Goal: Transaction & Acquisition: Purchase product/service

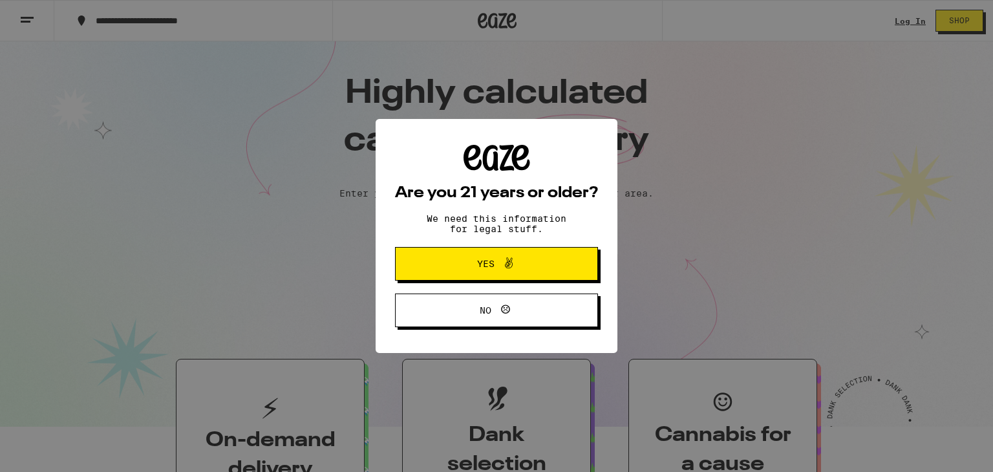
click at [538, 270] on span "Yes" at bounding box center [496, 263] width 98 height 17
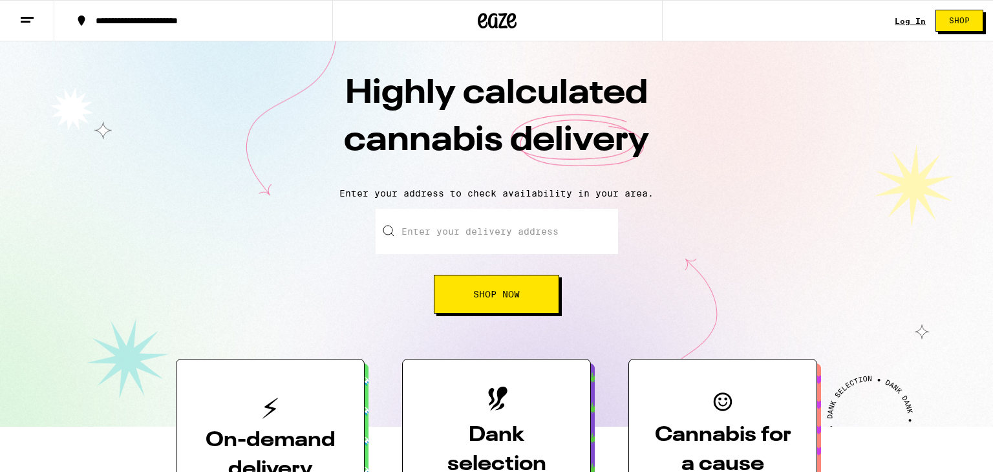
click at [541, 222] on input "Enter your delivery address" at bounding box center [497, 231] width 242 height 45
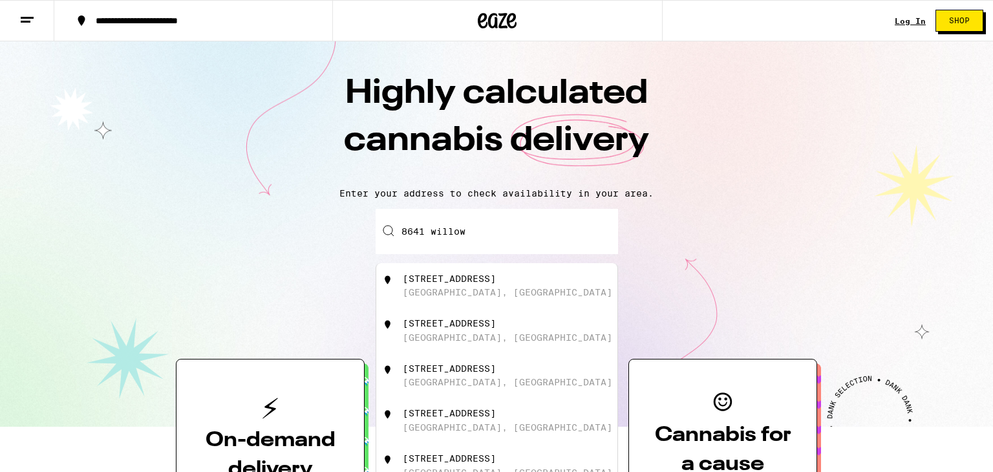
click at [496, 274] on div "[STREET_ADDRESS]" at bounding box center [449, 278] width 93 height 10
type input "[STREET_ADDRESS]"
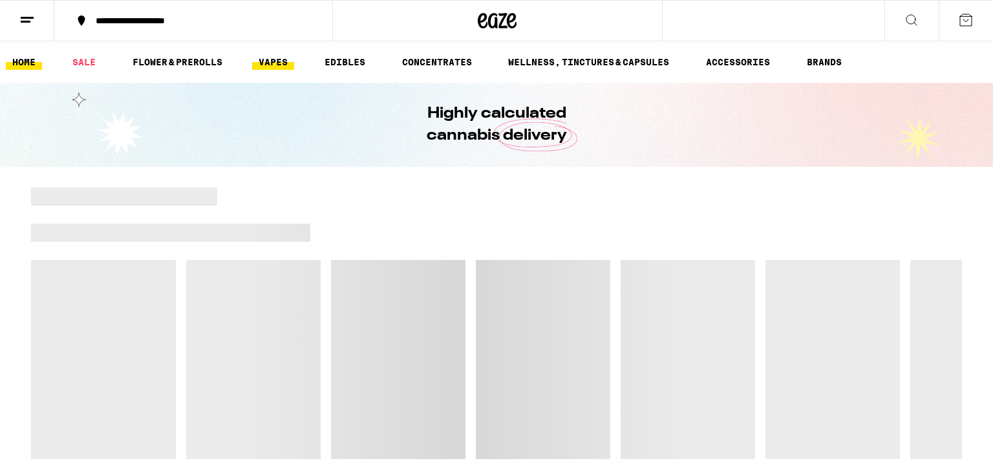
click at [275, 59] on link "VAPES" at bounding box center [273, 62] width 42 height 16
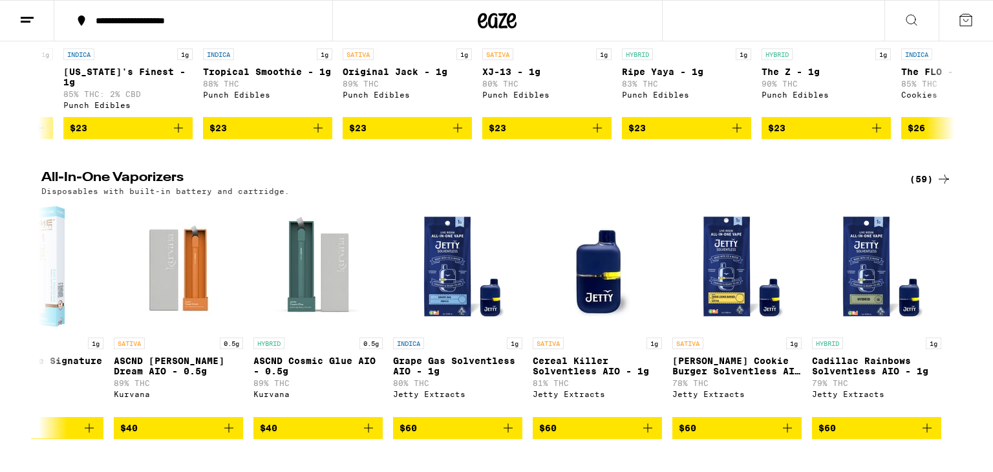
scroll to position [304, 0]
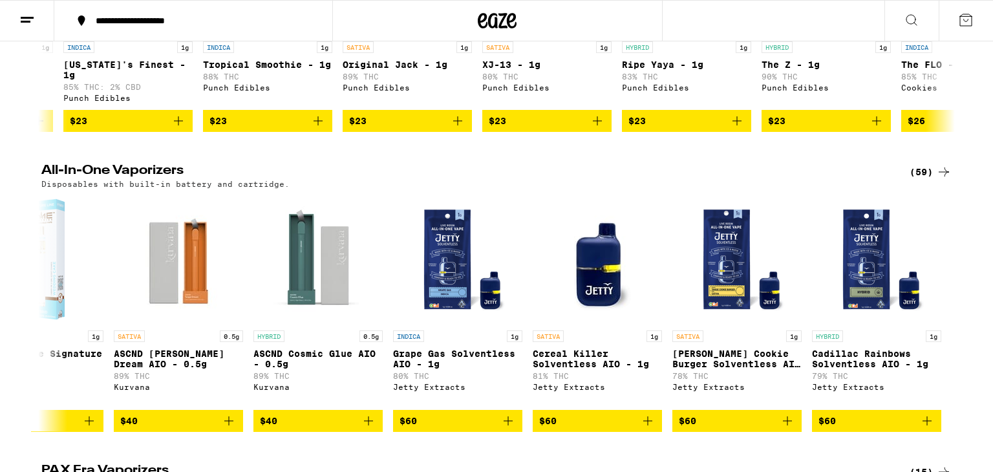
click at [946, 176] on icon at bounding box center [944, 171] width 10 height 9
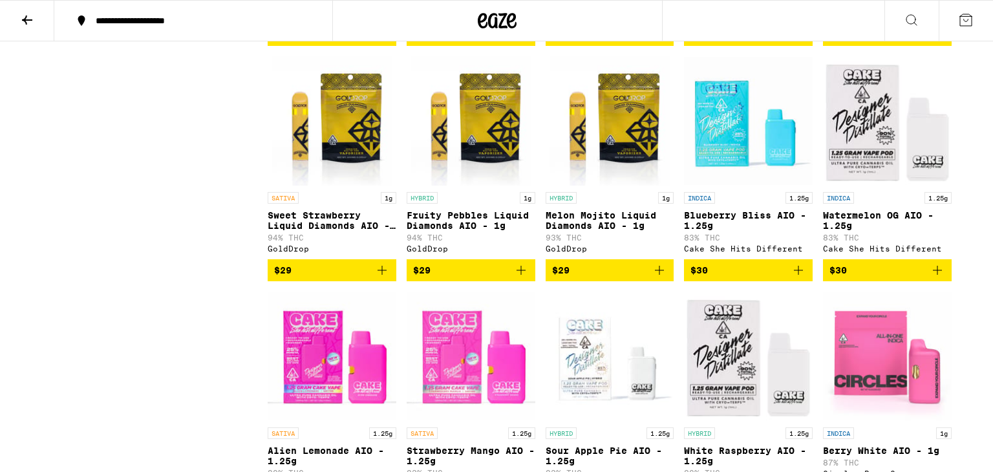
scroll to position [600, 0]
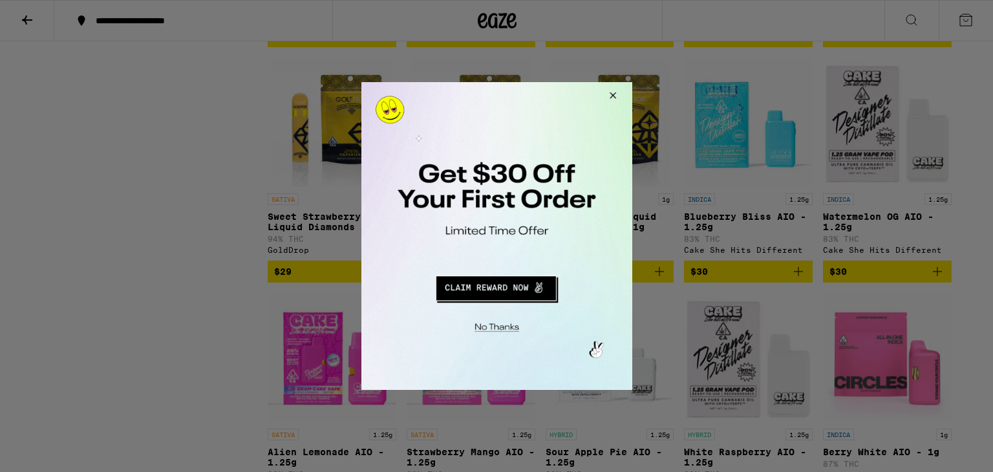
click at [611, 95] on button "Close Modal" at bounding box center [610, 97] width 35 height 31
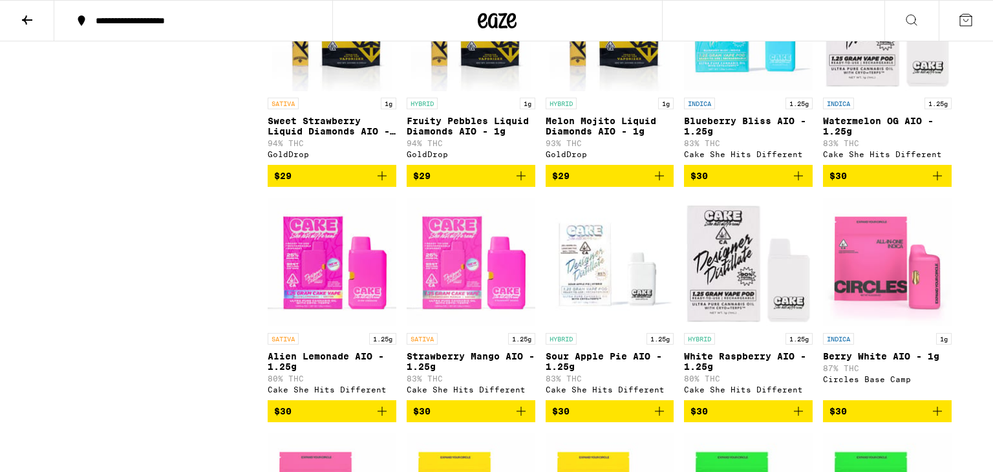
scroll to position [696, 0]
